Goal: Transaction & Acquisition: Purchase product/service

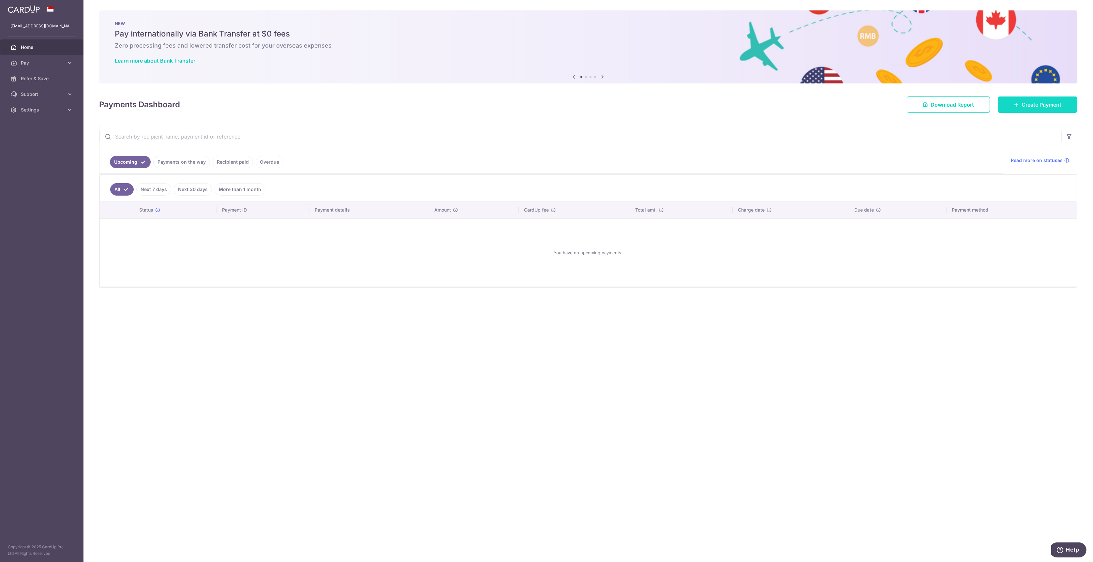
click at [1020, 106] on link "Create Payment" at bounding box center [1038, 105] width 80 height 16
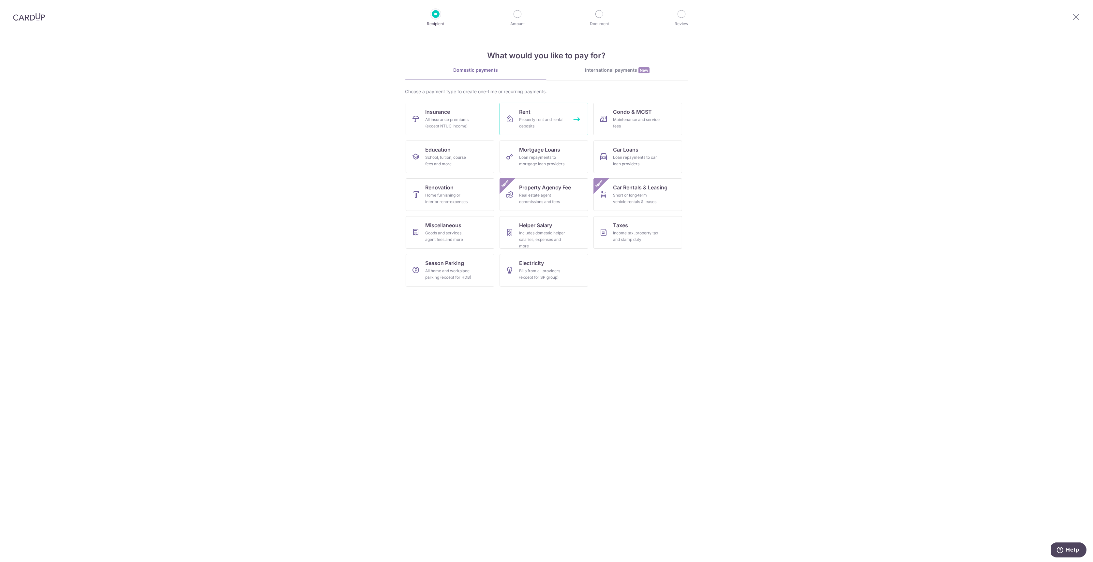
click at [542, 120] on div "Property rent and rental deposits" at bounding box center [542, 122] width 47 height 13
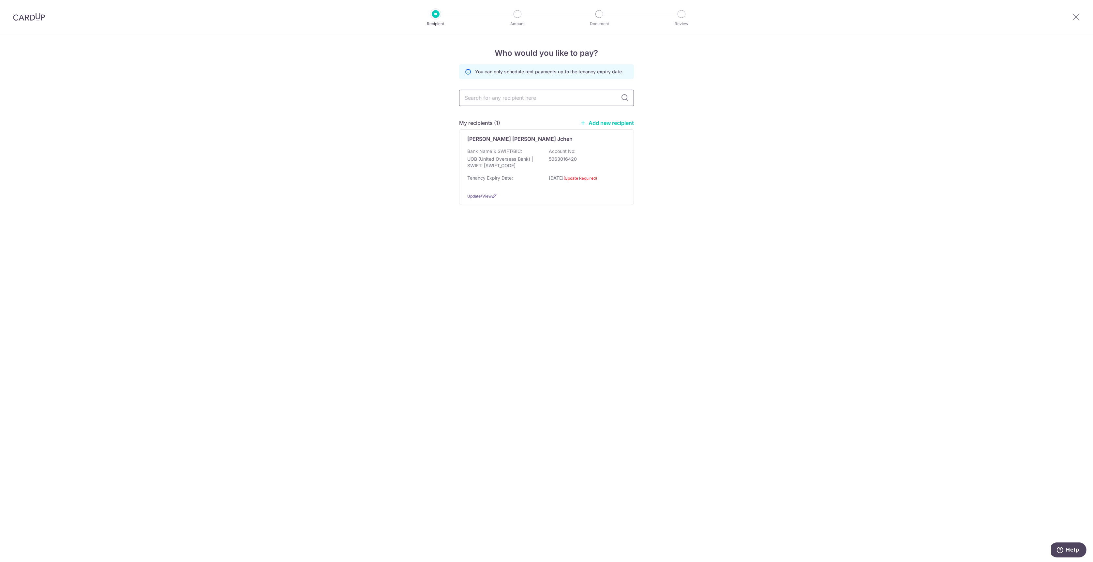
click at [542, 97] on input "text" at bounding box center [546, 98] width 175 height 16
click at [602, 122] on link "Add new recipient" at bounding box center [607, 123] width 54 height 7
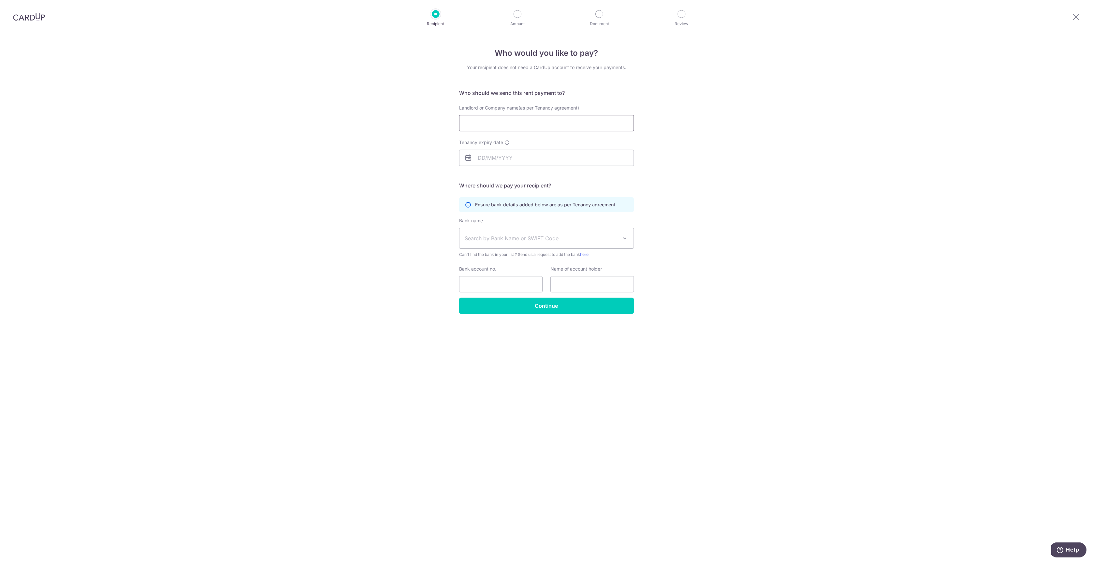
click at [526, 124] on input "Landlord or Company name(as per Tenancy agreement)" at bounding box center [546, 123] width 175 height 16
click at [597, 101] on form "Who should we send this rent payment to? Landlord or Company name(as per Tenanc…" at bounding box center [546, 201] width 175 height 225
click at [554, 122] on input "Landlord or Company name(as per Tenancy agreement)" at bounding box center [546, 123] width 175 height 16
click at [1075, 14] on icon at bounding box center [1077, 17] width 8 height 8
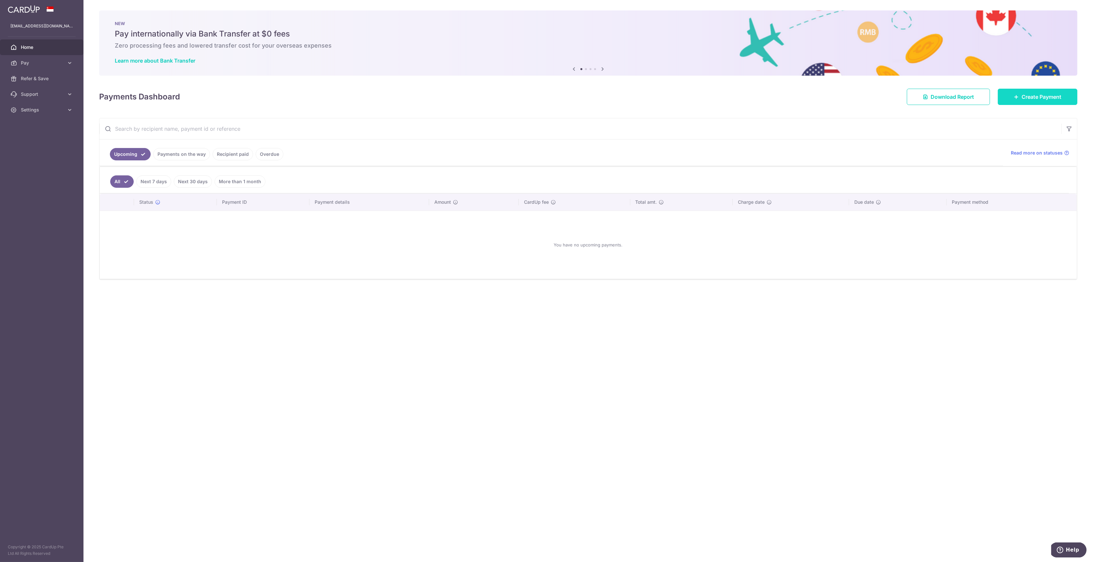
click at [1028, 96] on span "Create Payment" at bounding box center [1042, 97] width 40 height 8
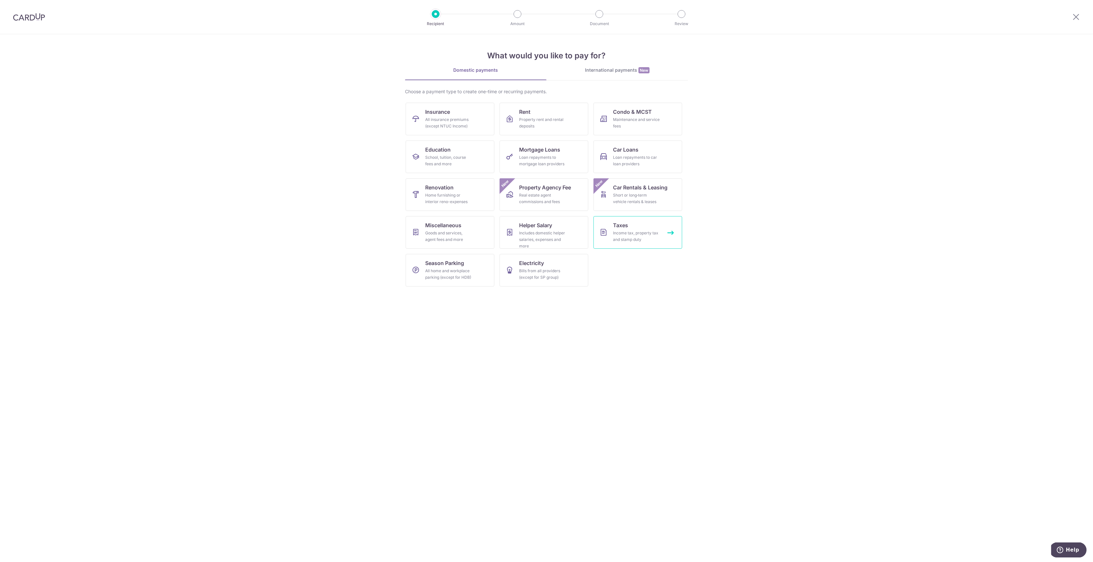
click at [633, 235] on div "Income tax, property tax and stamp duty" at bounding box center [636, 236] width 47 height 13
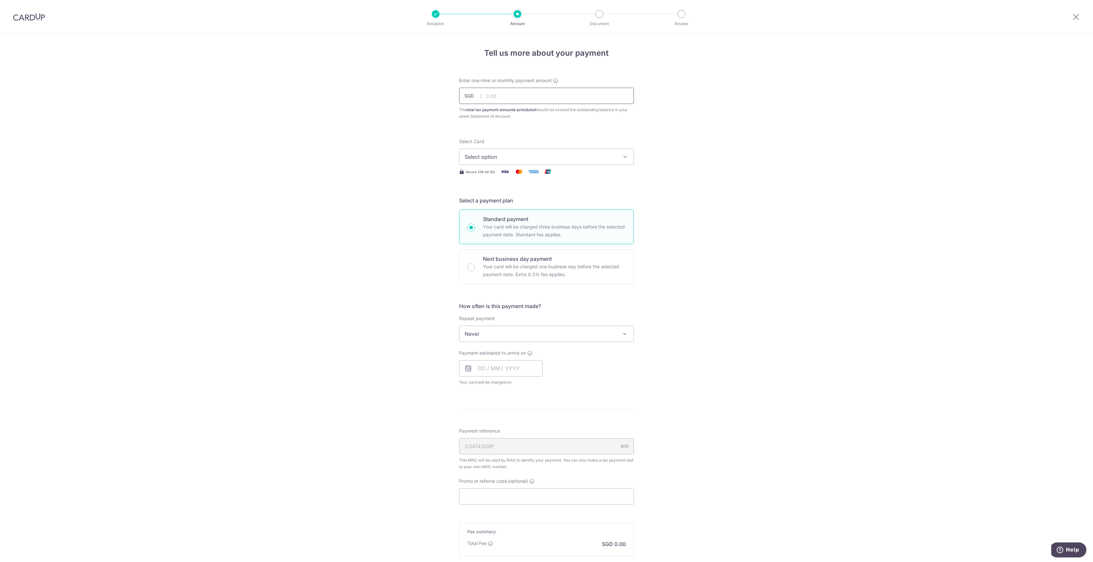
click at [513, 97] on input "text" at bounding box center [546, 96] width 175 height 16
click at [584, 156] on span "Select option" at bounding box center [541, 157] width 152 height 8
click at [494, 234] on span "**** 0793" at bounding box center [493, 235] width 25 height 8
click at [497, 97] on input "text" at bounding box center [546, 96] width 175 height 16
paste input "5774.93"
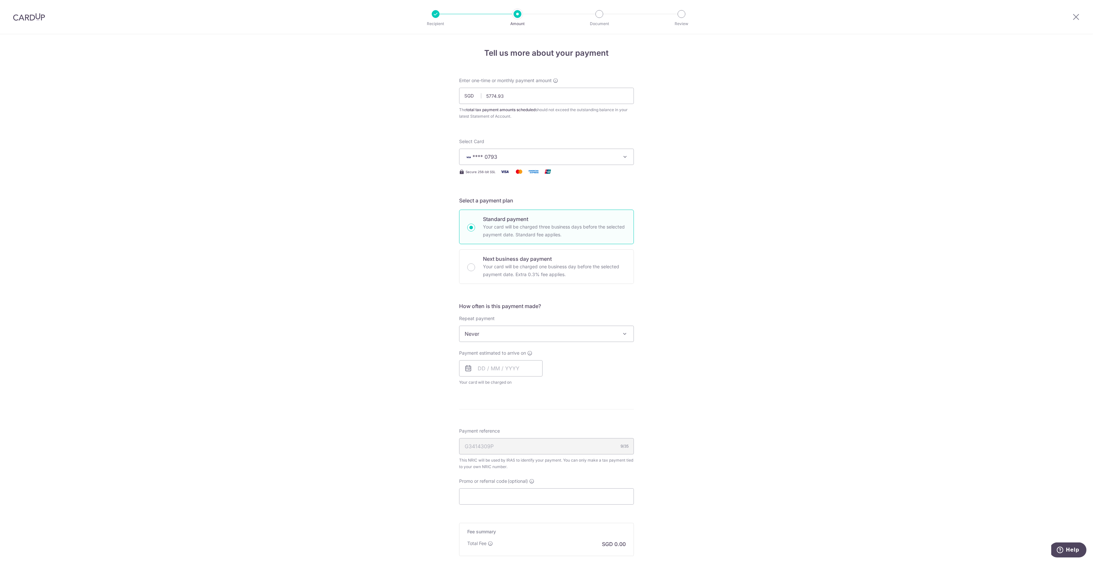
type input "5,774.93"
click at [732, 126] on div "Tell us more about your payment Enter one-time or monthly payment amount SGD 5,…" at bounding box center [546, 337] width 1093 height 606
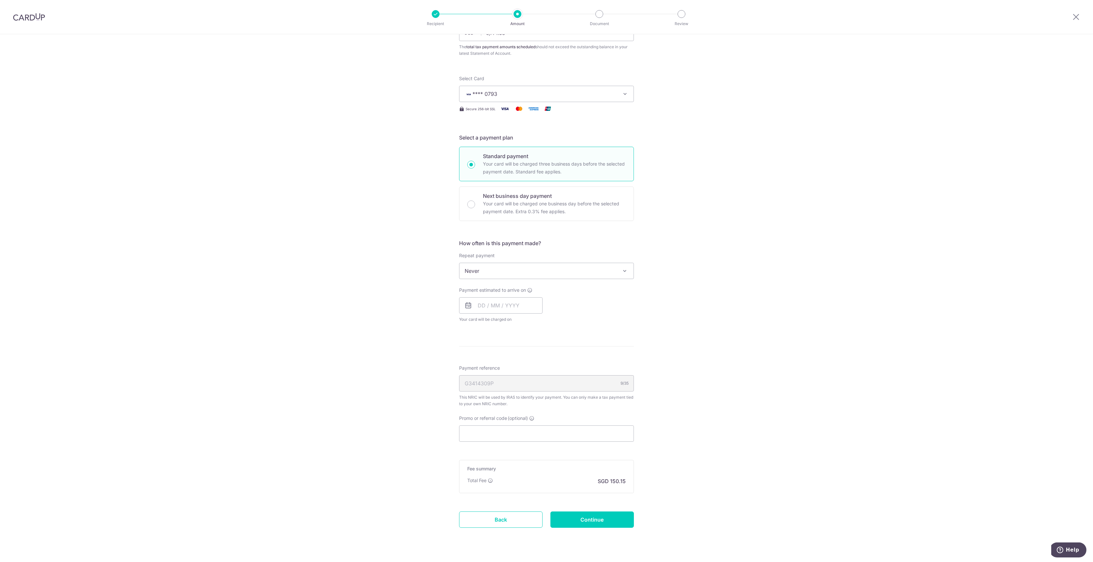
scroll to position [65, 0]
click at [507, 299] on input "text" at bounding box center [501, 304] width 84 height 16
click at [502, 307] on input "text" at bounding box center [501, 304] width 84 height 16
click at [524, 389] on table "Sun Mon Tue Wed Thu Fri Sat 1 2 3 4 5 6 7 8 9 10 11 12 13 14 15 16 17 18 19 20 …" at bounding box center [511, 369] width 91 height 78
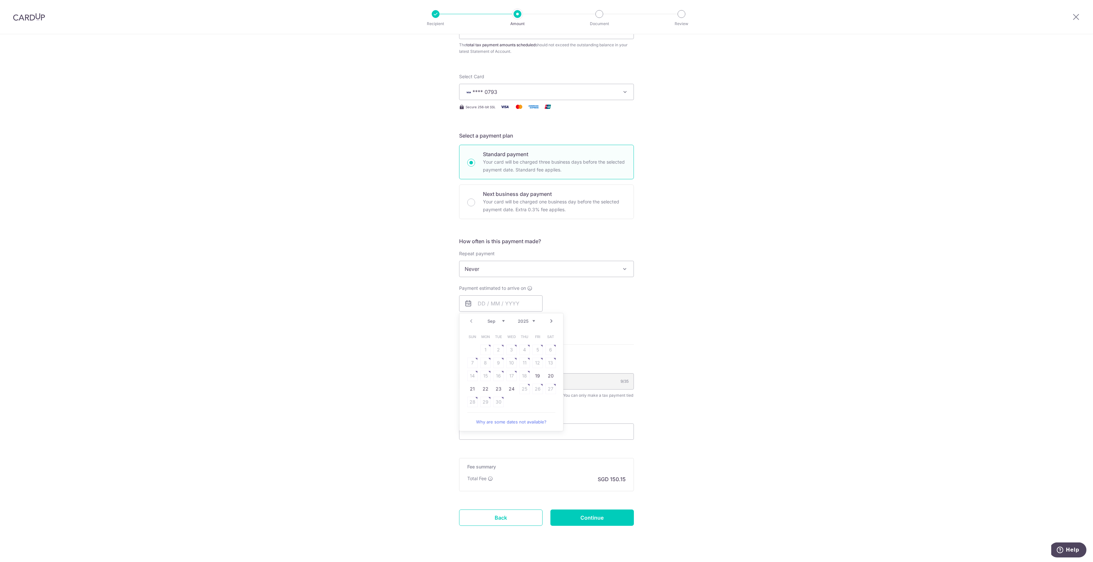
click at [523, 388] on table "Sun Mon Tue Wed Thu Fri Sat 1 2 3 4 5 6 7 8 9 10 11 12 13 14 15 16 17 18 19 20 …" at bounding box center [511, 369] width 91 height 78
click at [550, 321] on link "Next" at bounding box center [552, 321] width 8 height 8
click at [470, 317] on link "Prev" at bounding box center [471, 321] width 8 height 8
click at [550, 319] on link "Next" at bounding box center [552, 321] width 8 height 8
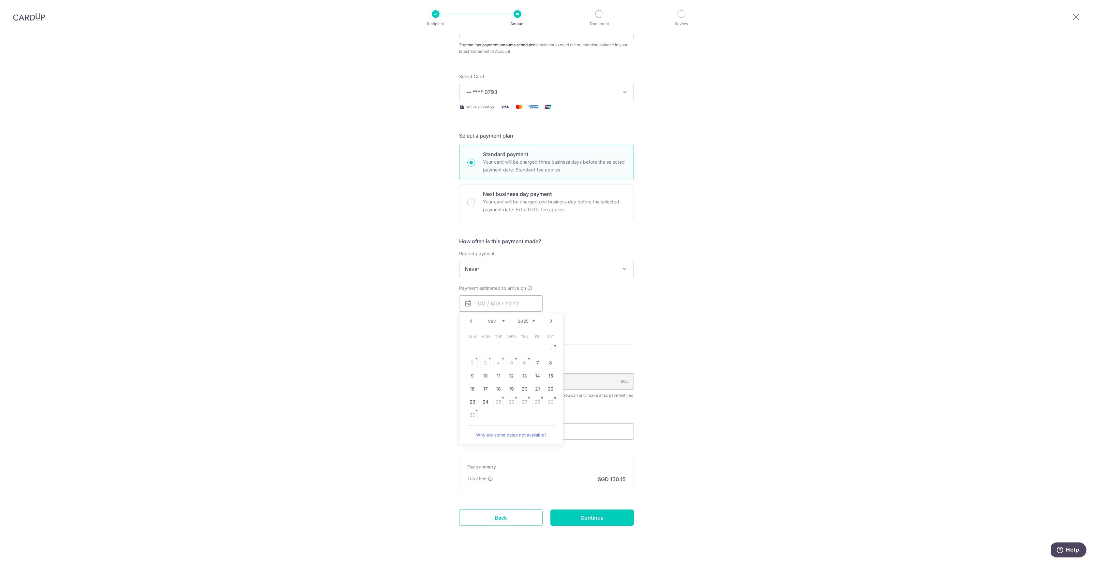
click at [469, 322] on link "Prev" at bounding box center [471, 321] width 8 height 8
click at [510, 389] on link "24" at bounding box center [512, 389] width 10 height 10
type input "[DATE]"
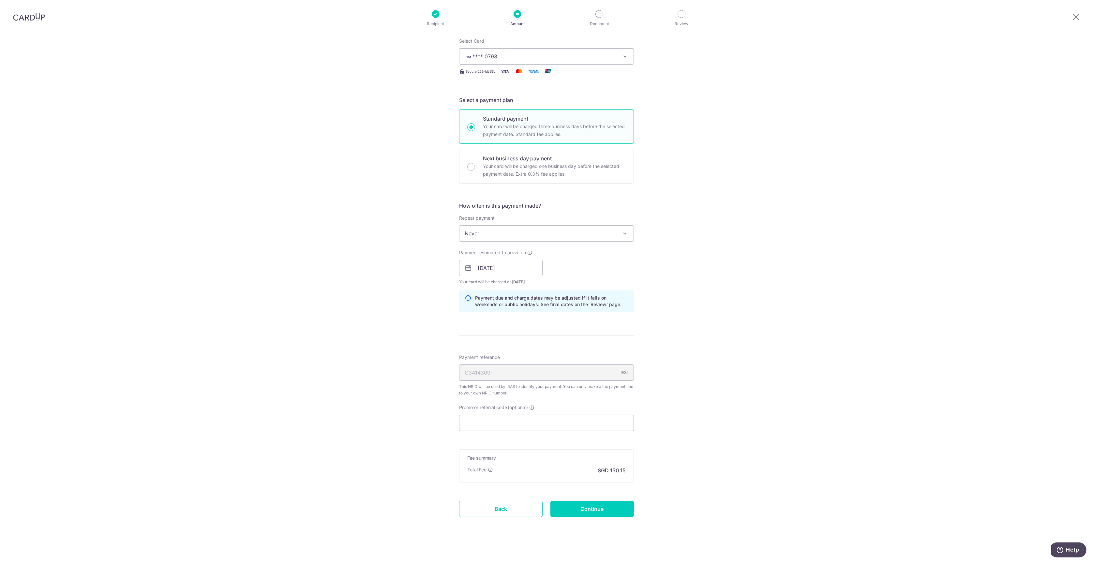
scroll to position [103, 0]
click at [491, 420] on input "Promo or referral code (optional)" at bounding box center [546, 420] width 175 height 16
paste input "VTAX25ONE"
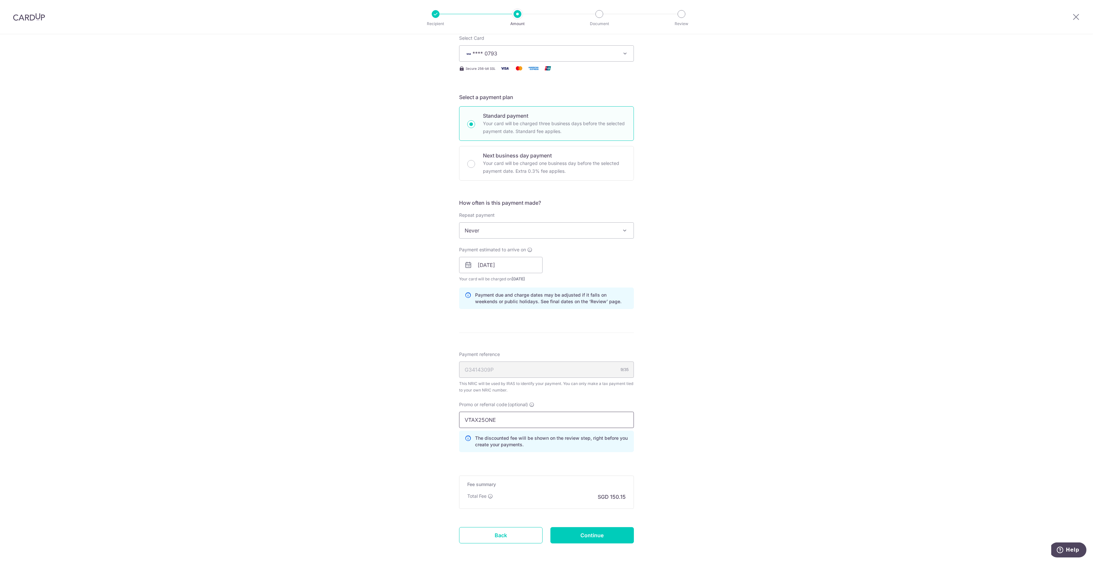
type input "VTAX25ONE"
click at [714, 378] on div "Tell us more about your payment Enter one-time or monthly payment amount SGD 5,…" at bounding box center [546, 262] width 1093 height 662
click at [594, 536] on input "Continue" at bounding box center [593, 535] width 84 height 16
type input "Create Schedule"
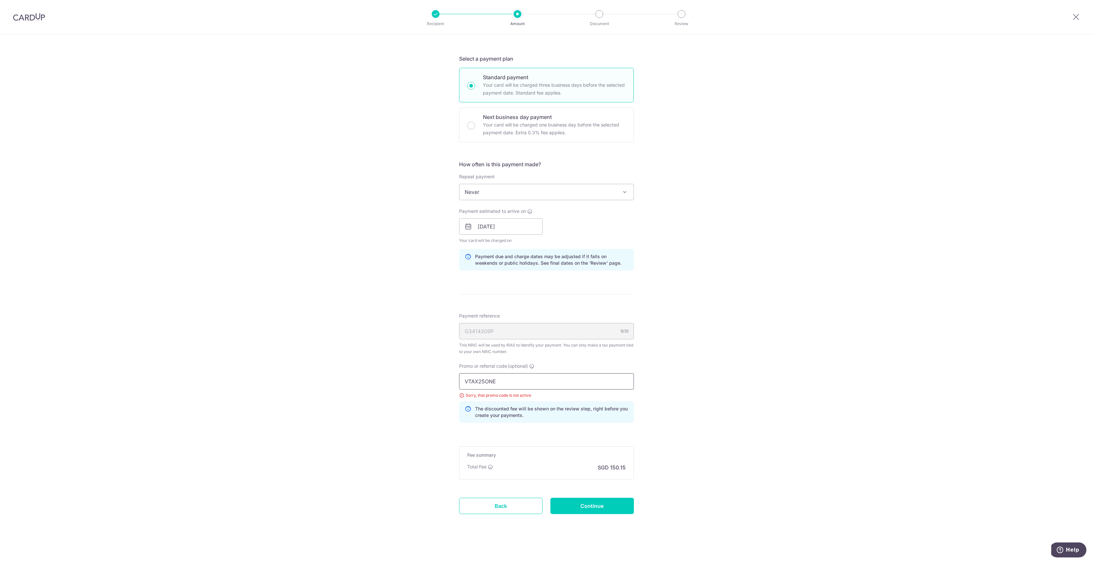
drag, startPoint x: 497, startPoint y: 381, endPoint x: 450, endPoint y: 386, distance: 47.6
click at [450, 386] on div "Tell us more about your payment Enter one-time or monthly payment amount SGD 5,…" at bounding box center [546, 227] width 1093 height 671
type input "VISAFREE"
click at [568, 499] on input "Continue" at bounding box center [593, 506] width 84 height 16
type input "Update Schedule"
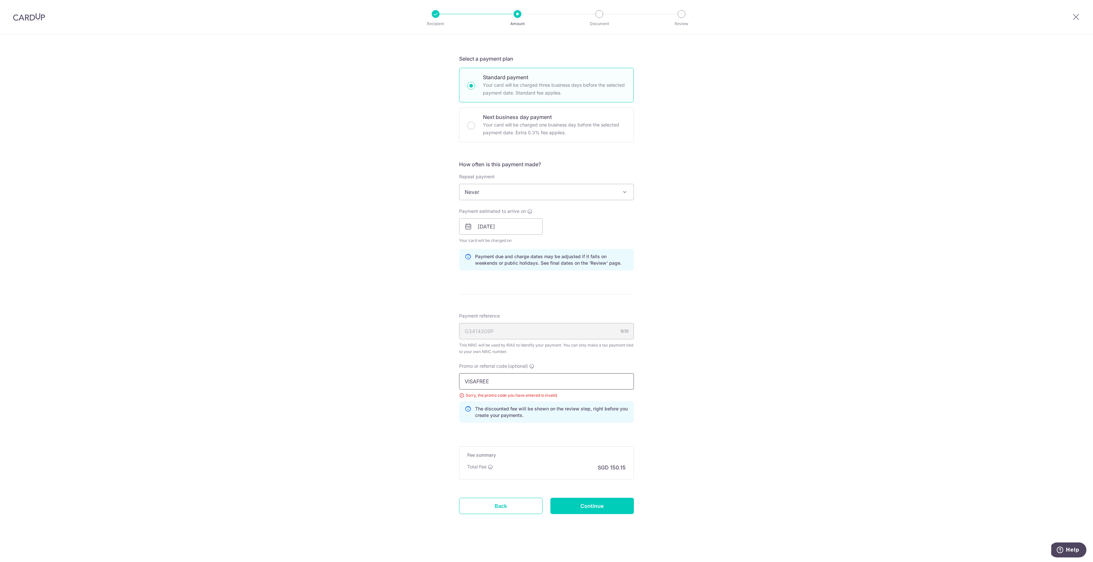
drag, startPoint x: 490, startPoint y: 385, endPoint x: 429, endPoint y: 381, distance: 61.1
click at [429, 381] on div "Tell us more about your payment Enter one-time or monthly payment amount SGD 5,…" at bounding box center [546, 227] width 1093 height 671
paste input "TAX25ON"
type input "VTAX25ONE"
click at [590, 510] on input "Continue" at bounding box center [593, 506] width 84 height 16
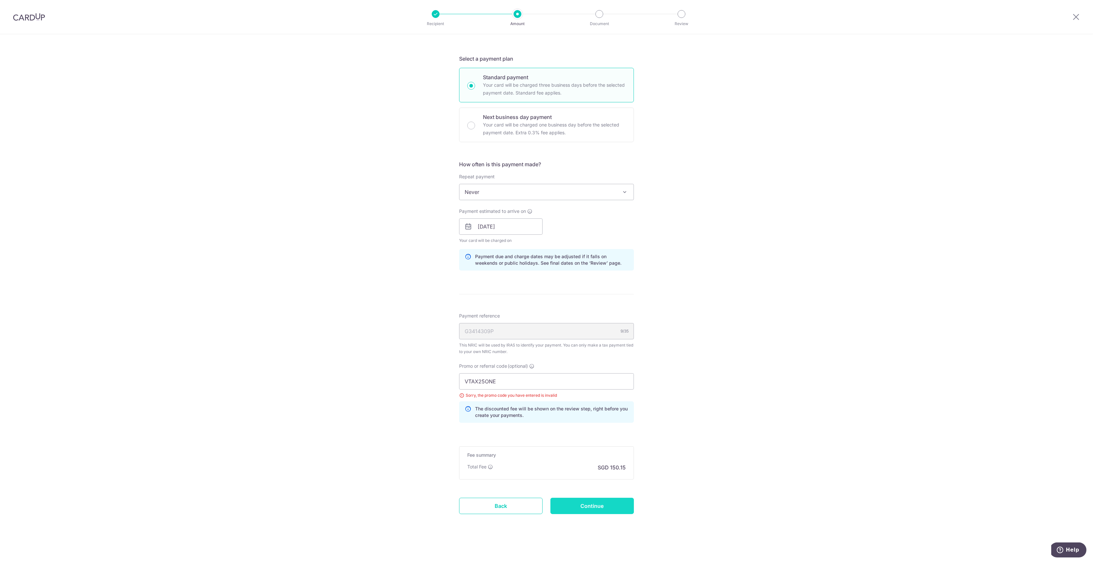
type input "Update Schedule"
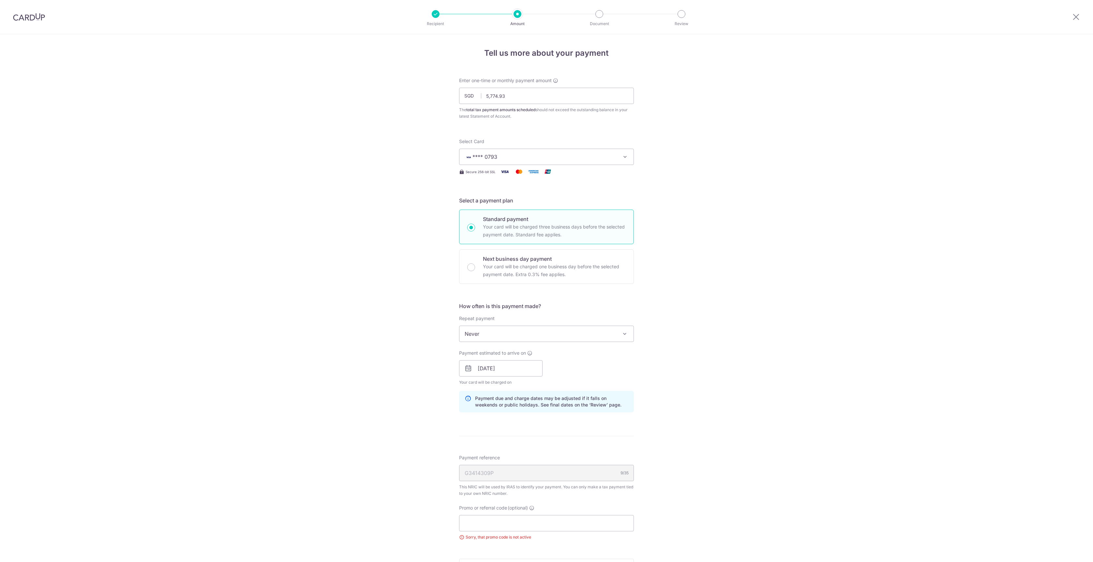
click at [711, 390] on div "Tell us more about your payment Enter one-time or monthly payment amount SGD 5,…" at bounding box center [546, 355] width 1093 height 642
click at [748, 274] on div "Tell us more about your payment Enter one-time or monthly payment amount SGD 5,…" at bounding box center [546, 355] width 1093 height 642
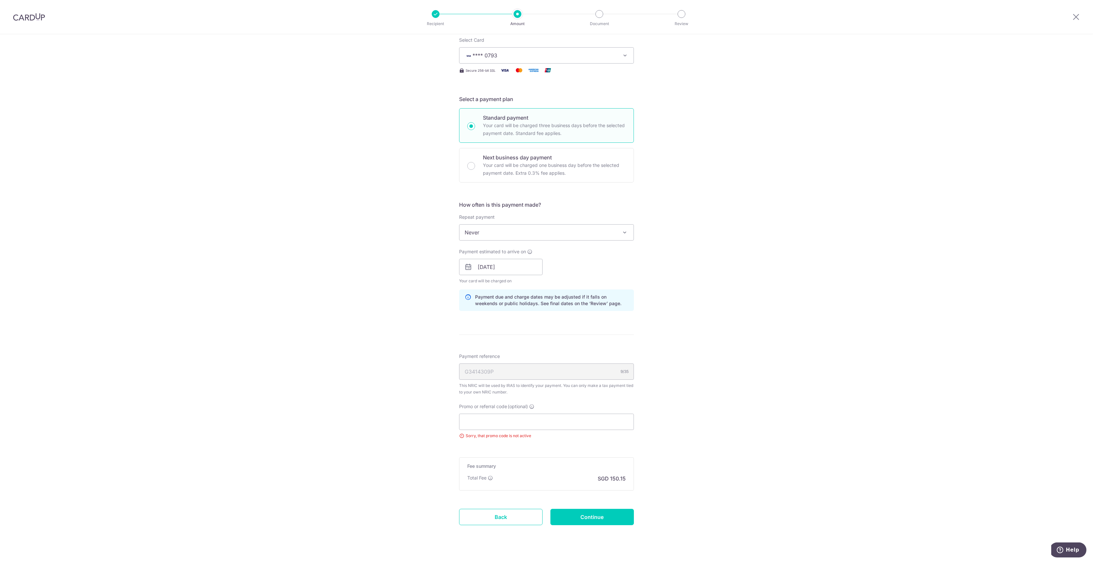
scroll to position [113, 0]
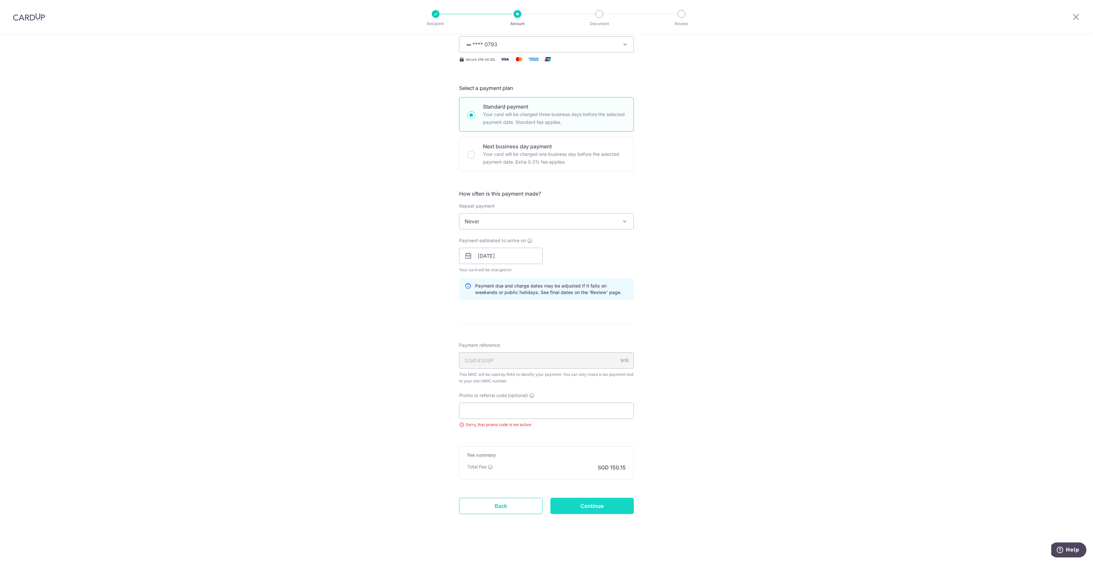
click at [593, 506] on input "Continue" at bounding box center [593, 506] width 84 height 16
type input "Update Schedule"
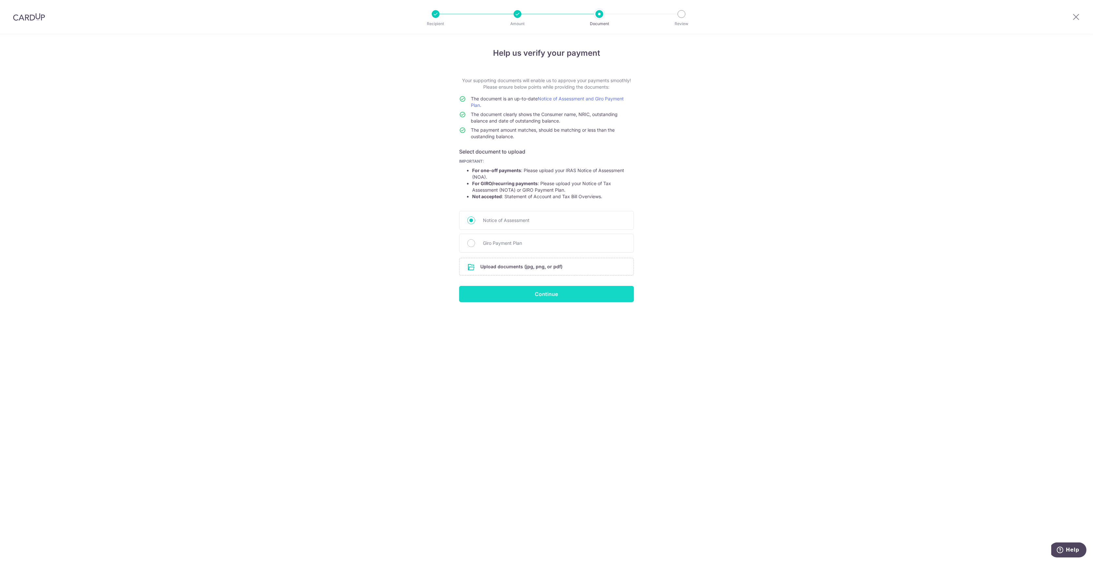
click at [548, 292] on input "Continue" at bounding box center [546, 294] width 175 height 16
click at [523, 270] on input "file" at bounding box center [547, 266] width 174 height 17
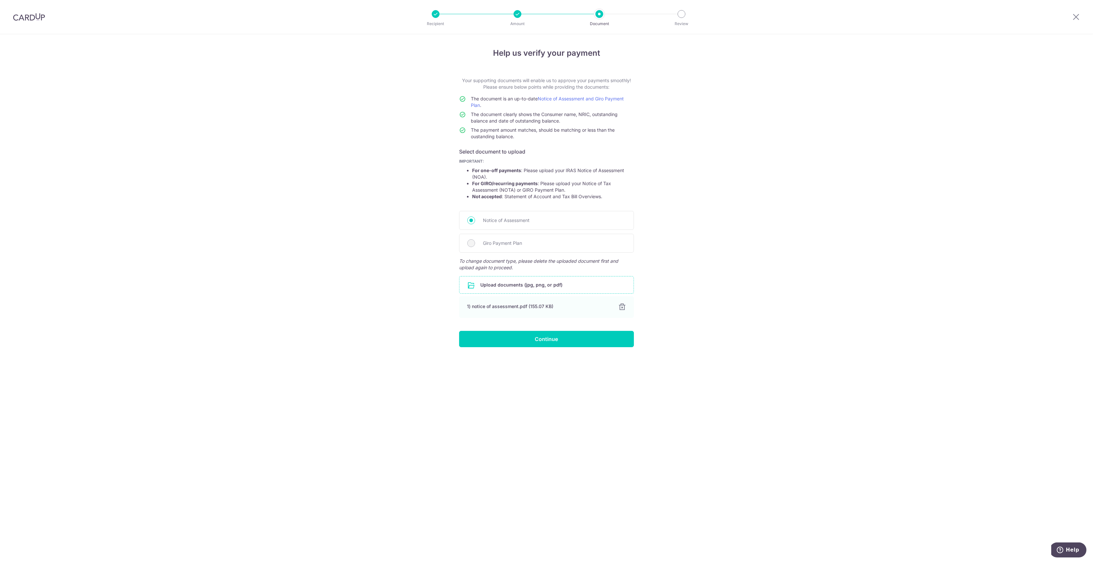
click at [876, 298] on div "Help us verify your payment Your supporting documents will enable us to approve…" at bounding box center [546, 298] width 1093 height 528
click at [569, 341] on input "Continue" at bounding box center [546, 339] width 175 height 16
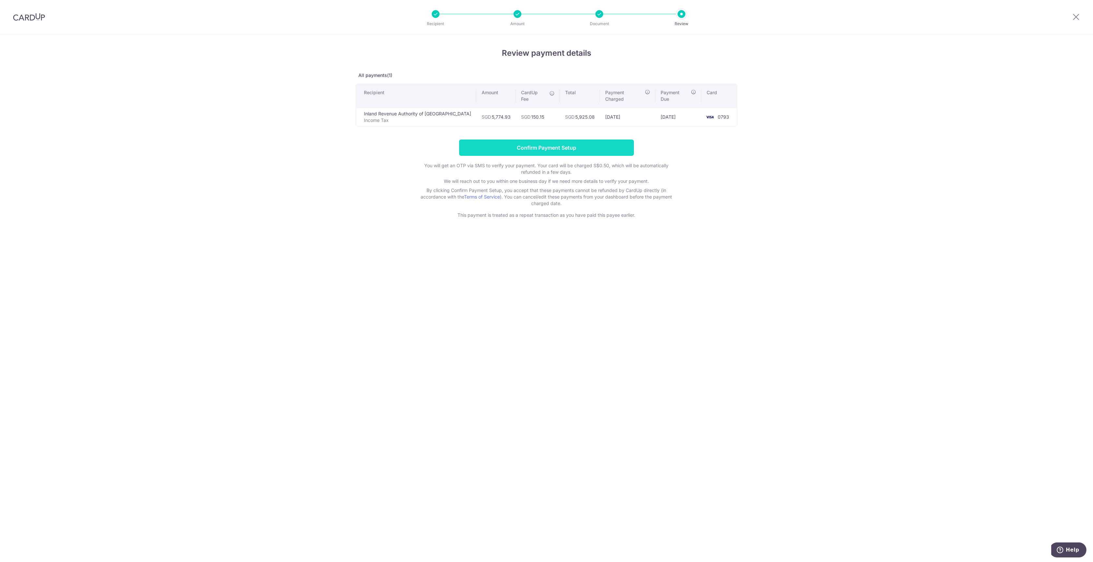
click at [538, 141] on input "Confirm Payment Setup" at bounding box center [546, 148] width 175 height 16
